Goal: Task Accomplishment & Management: Complete application form

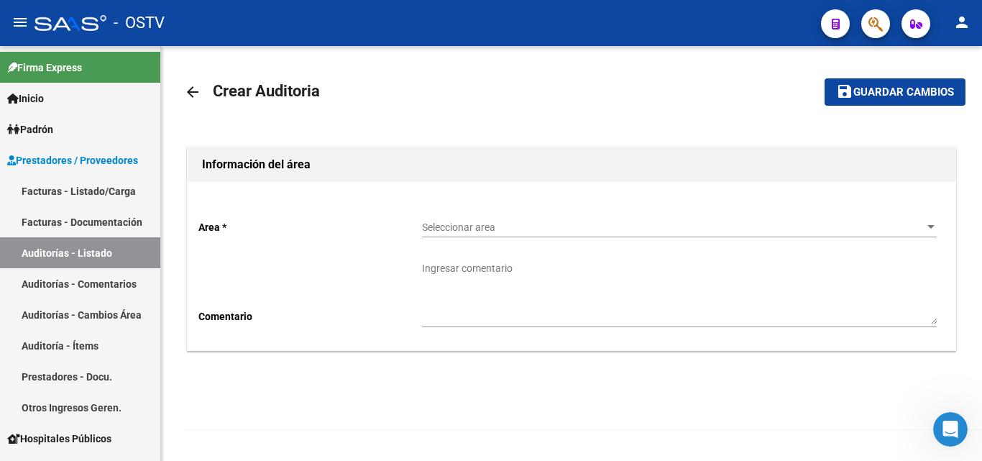
click at [193, 93] on mat-icon "arrow_back" at bounding box center [192, 91] width 17 height 17
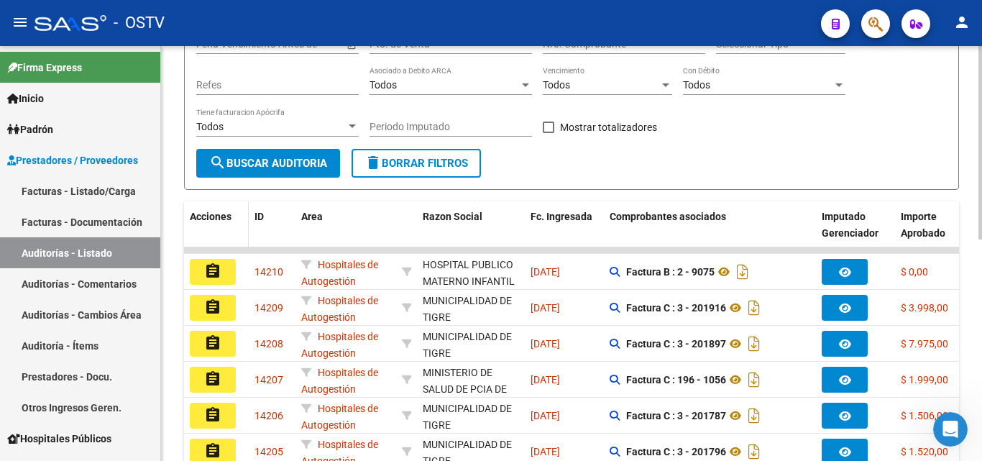
scroll to position [241, 0]
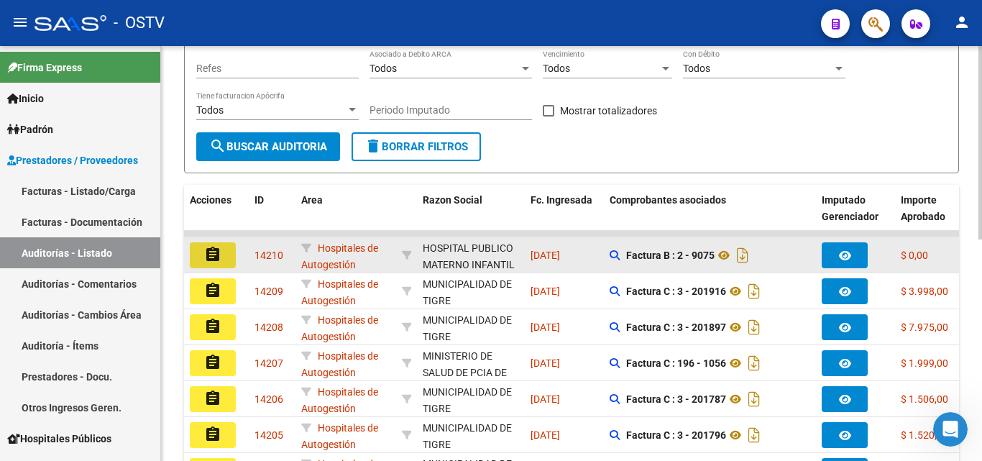
click at [209, 252] on mat-icon "assignment" at bounding box center [212, 254] width 17 height 17
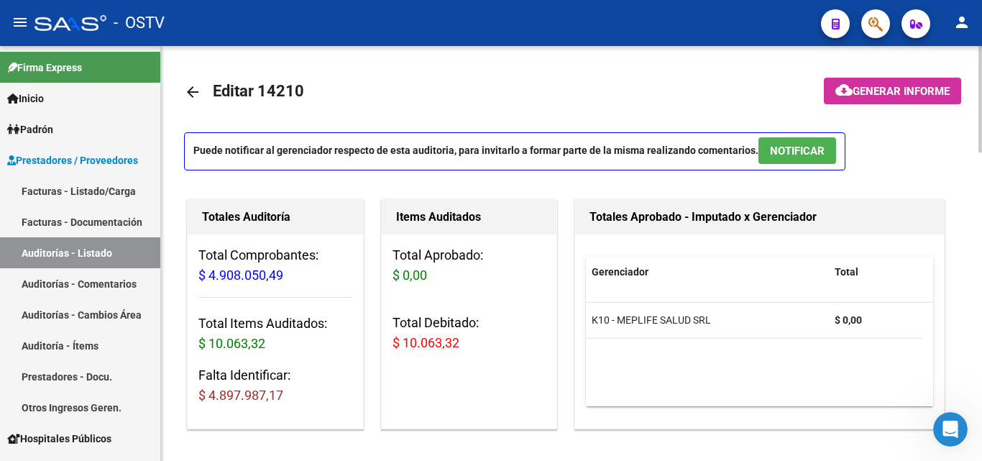
click at [194, 92] on mat-icon "arrow_back" at bounding box center [192, 91] width 17 height 17
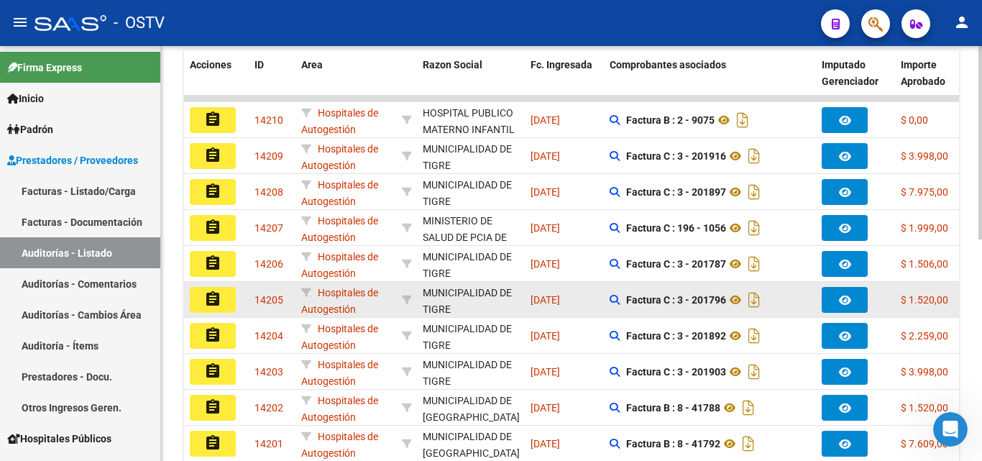
scroll to position [385, 0]
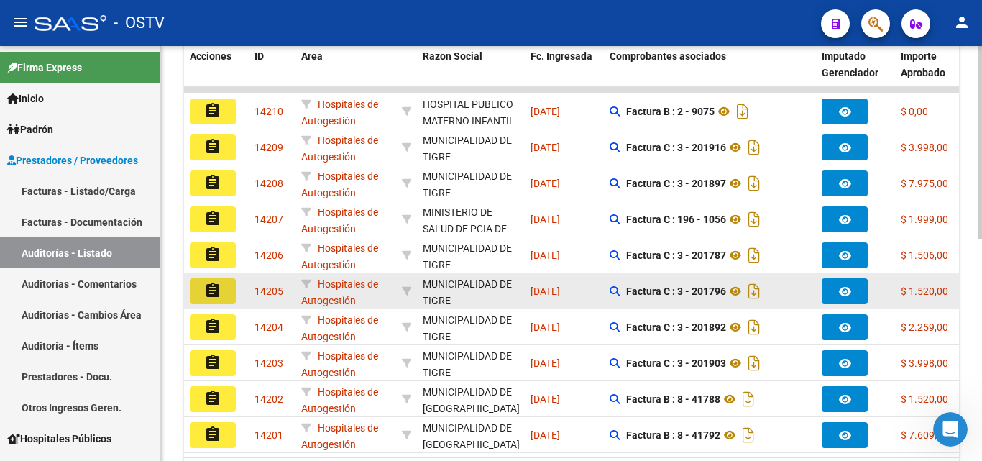
click at [211, 290] on mat-icon "assignment" at bounding box center [212, 290] width 17 height 17
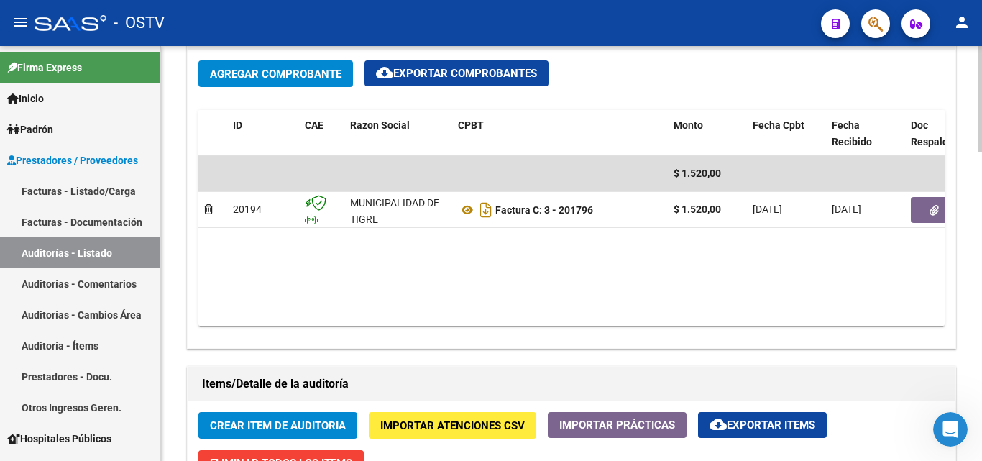
scroll to position [934, 0]
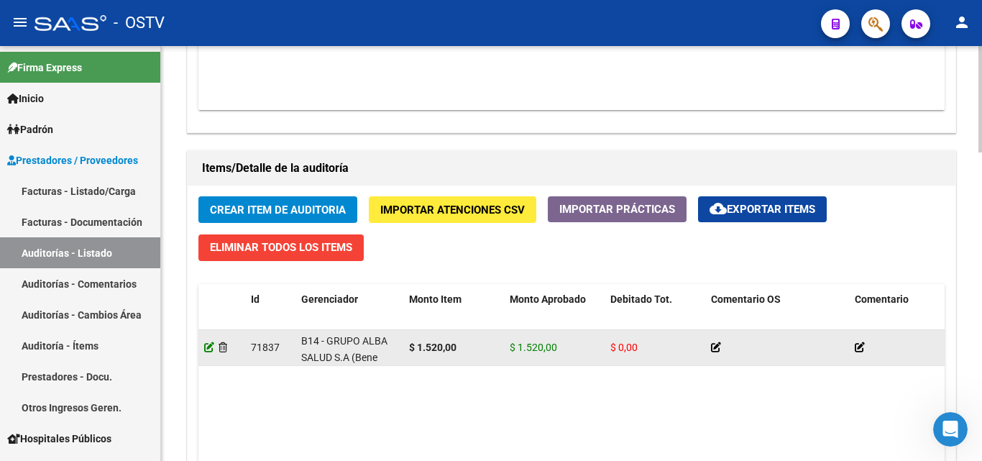
click at [208, 350] on icon at bounding box center [209, 347] width 10 height 10
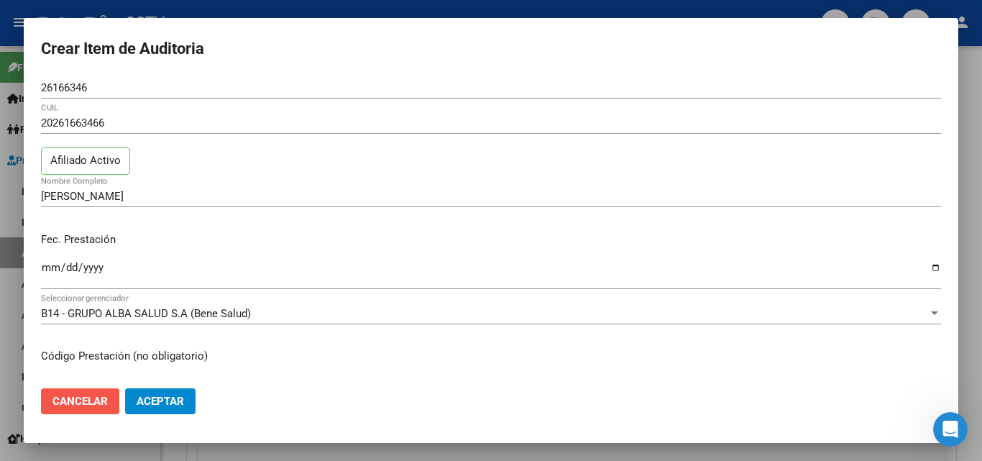
click at [94, 397] on span "Cancelar" at bounding box center [79, 401] width 55 height 13
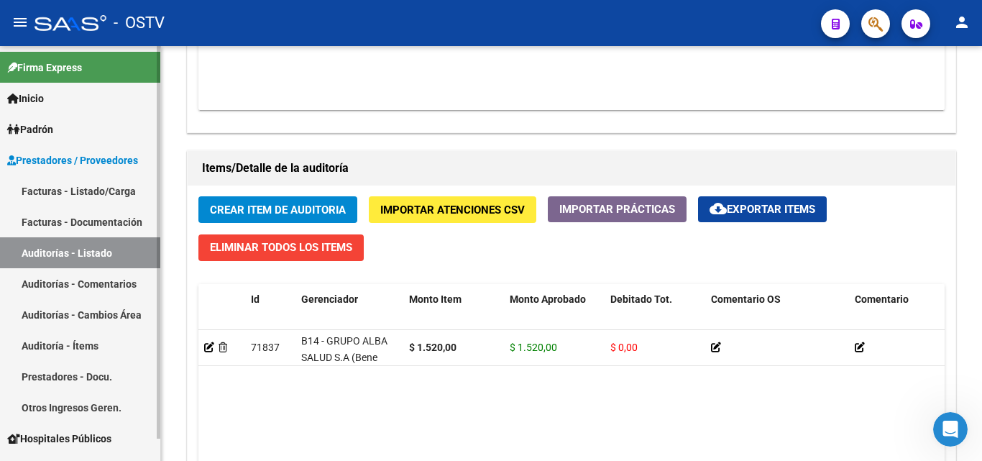
click at [68, 133] on link "Padrón" at bounding box center [80, 129] width 160 height 31
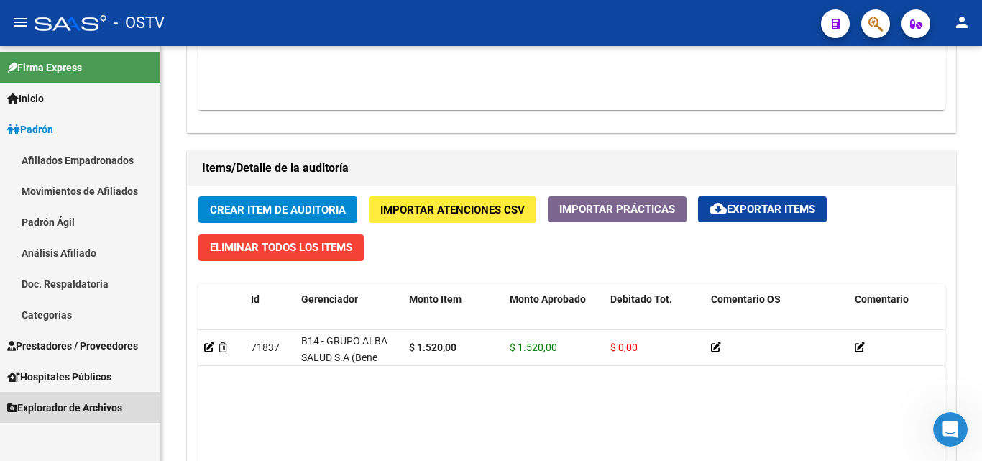
click at [99, 408] on span "Explorador de Archivos" at bounding box center [64, 408] width 115 height 16
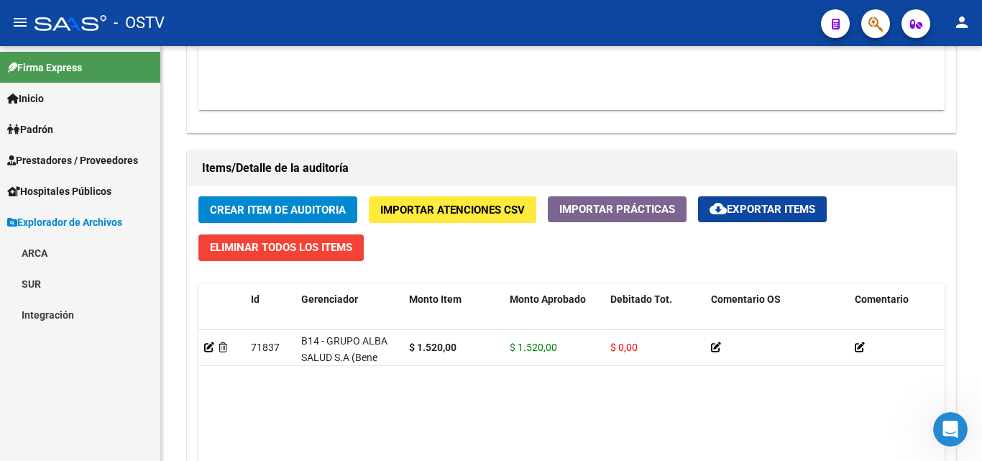
click at [73, 182] on link "Hospitales Públicos" at bounding box center [80, 190] width 160 height 31
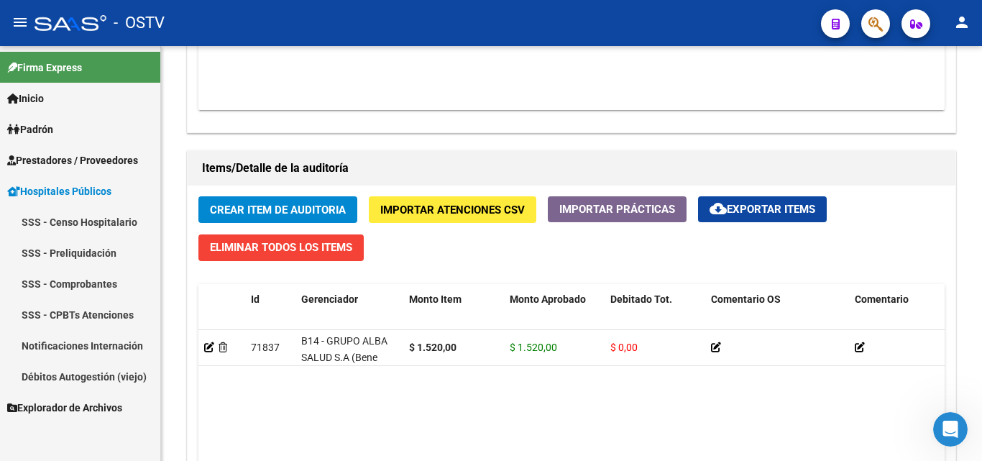
click at [88, 162] on span "Prestadores / Proveedores" at bounding box center [72, 160] width 131 height 16
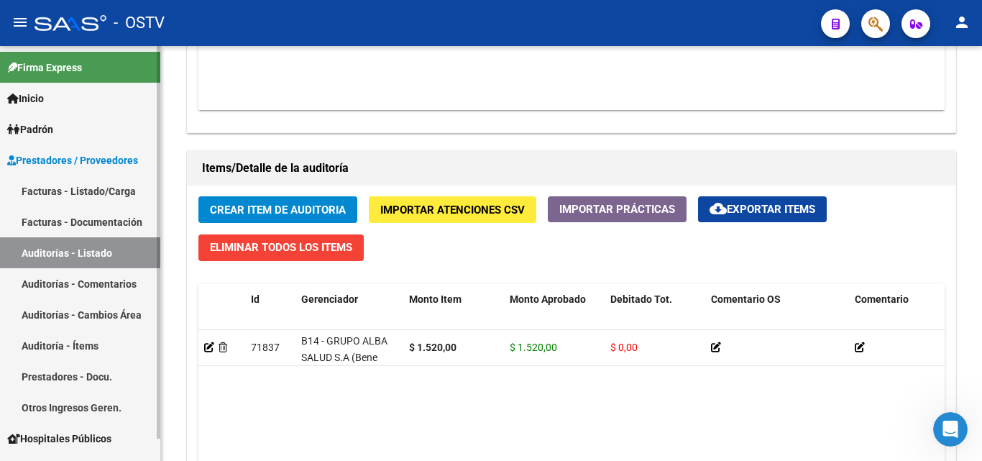
click at [68, 256] on link "Auditorías - Listado" at bounding box center [80, 252] width 160 height 31
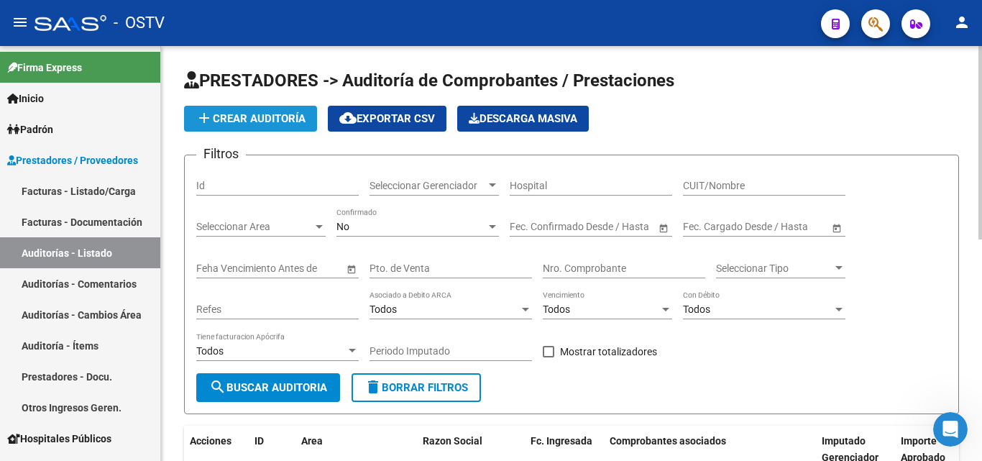
click at [265, 121] on span "add Crear Auditoría" at bounding box center [250, 118] width 110 height 13
